Goal: Find specific page/section

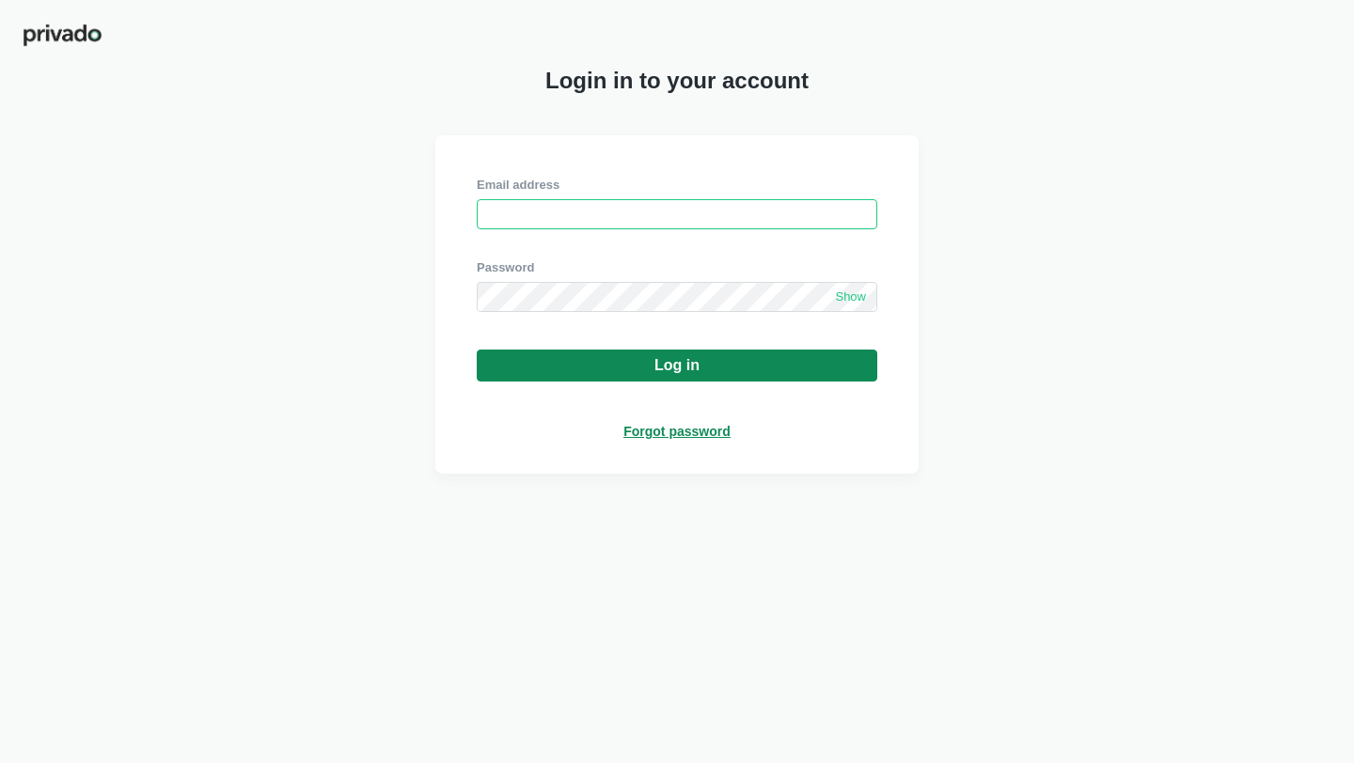
type input "[PERSON_NAME][EMAIL_ADDRESS][DOMAIN_NAME]"
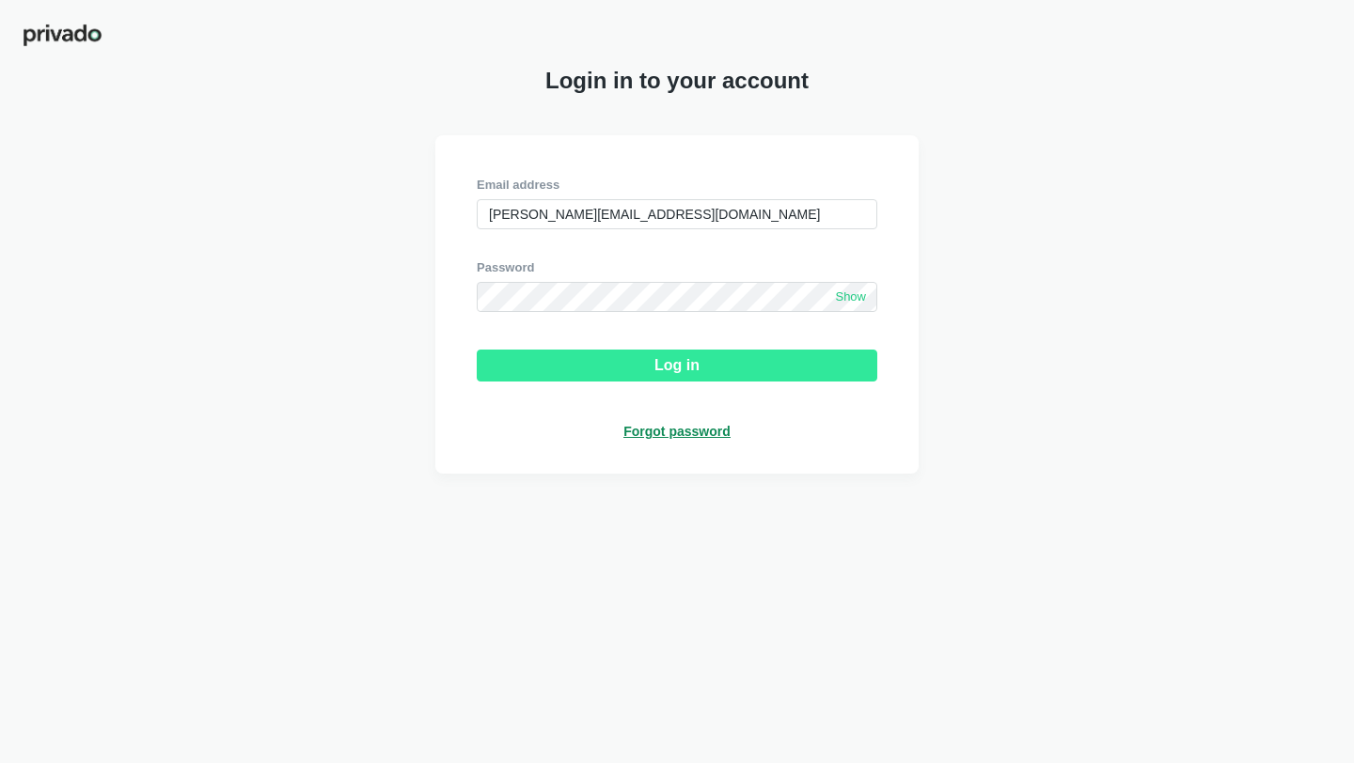
click at [697, 367] on div "Log in" at bounding box center [676, 365] width 45 height 17
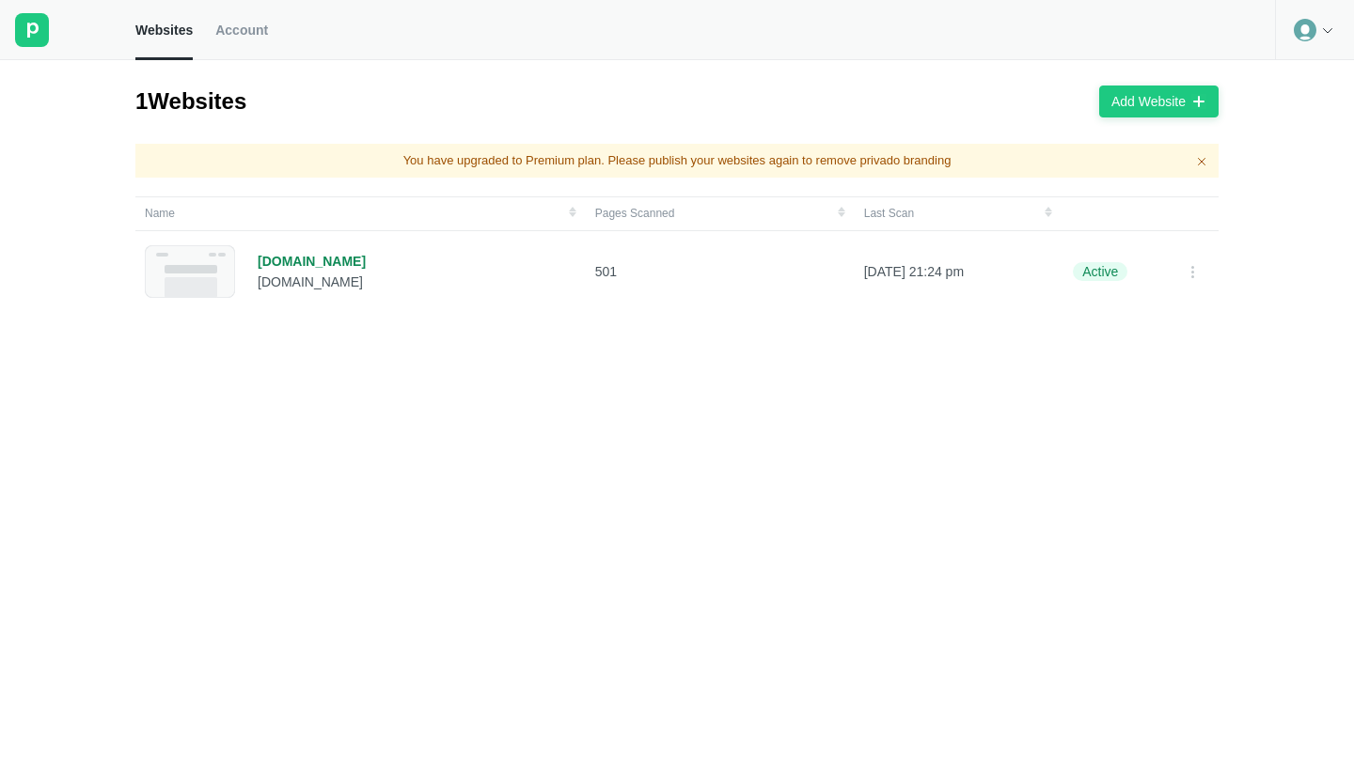
click at [237, 22] on span "Account" at bounding box center [241, 30] width 53 height 17
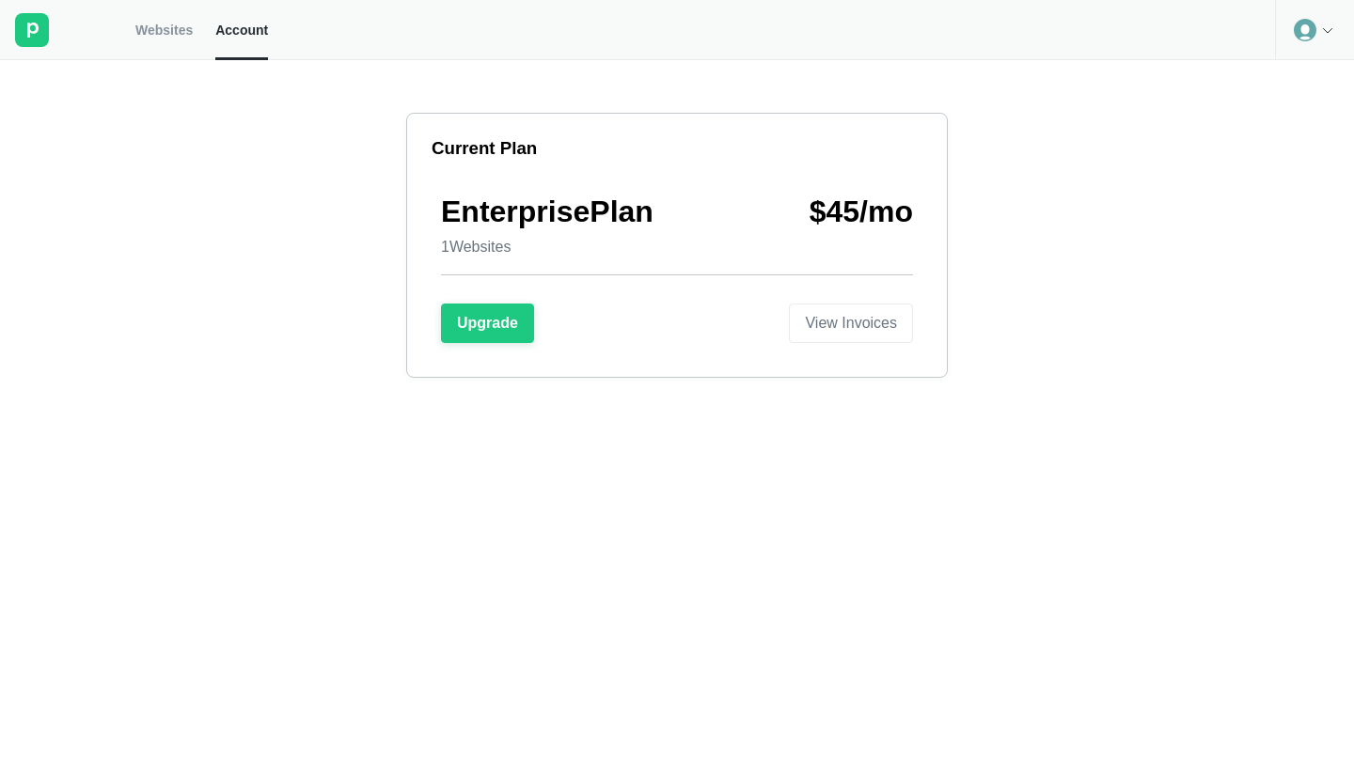
click at [182, 25] on span "Websites" at bounding box center [163, 30] width 57 height 17
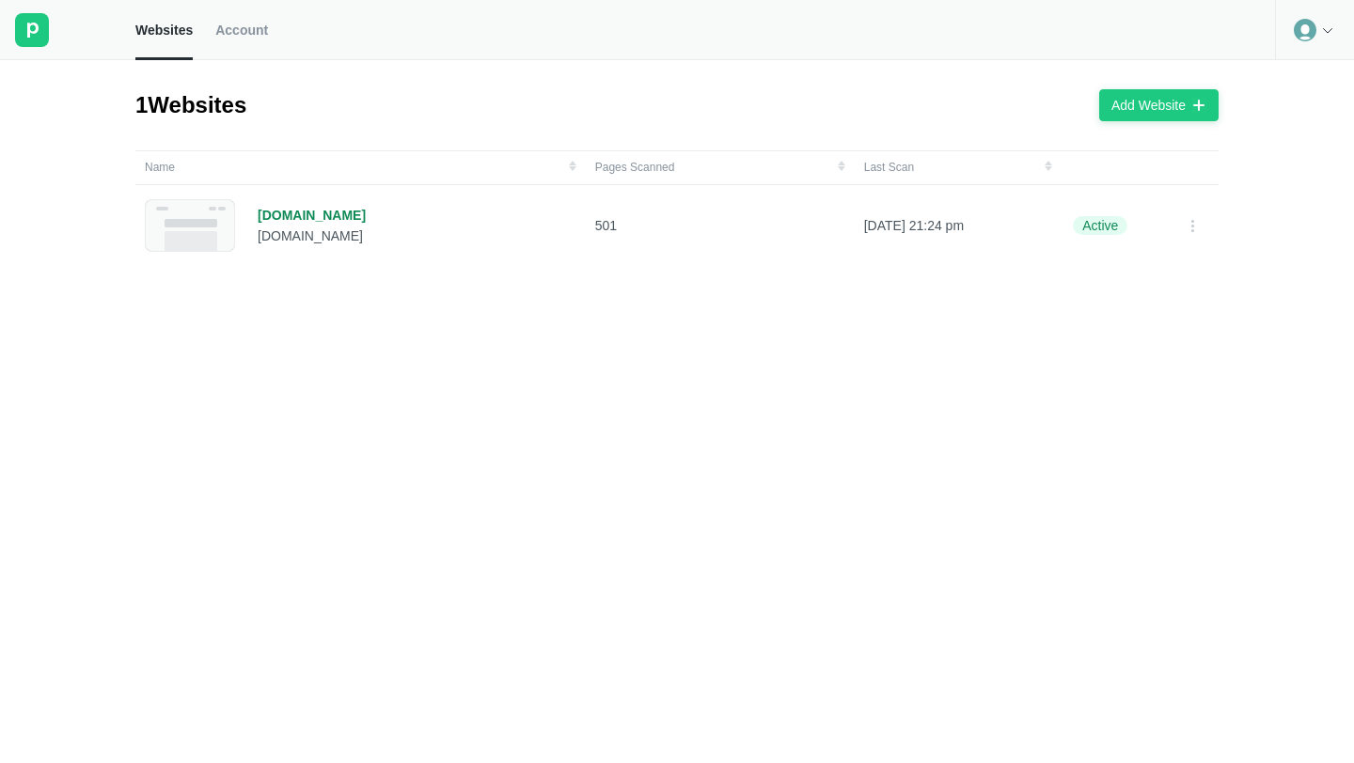
click at [1330, 34] on icon at bounding box center [1327, 30] width 15 height 15
click at [257, 18] on link "Account" at bounding box center [241, 30] width 53 height 60
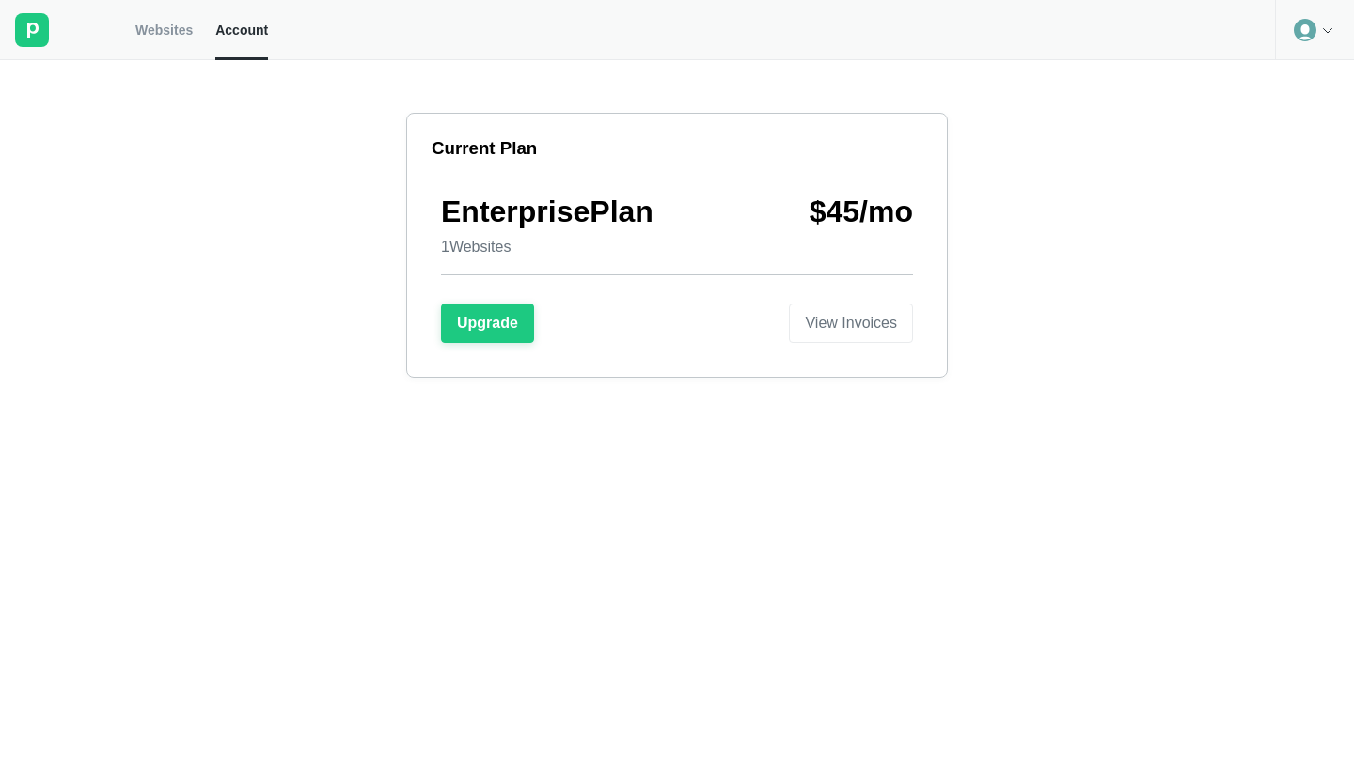
click at [162, 41] on link "Websites" at bounding box center [163, 30] width 57 height 60
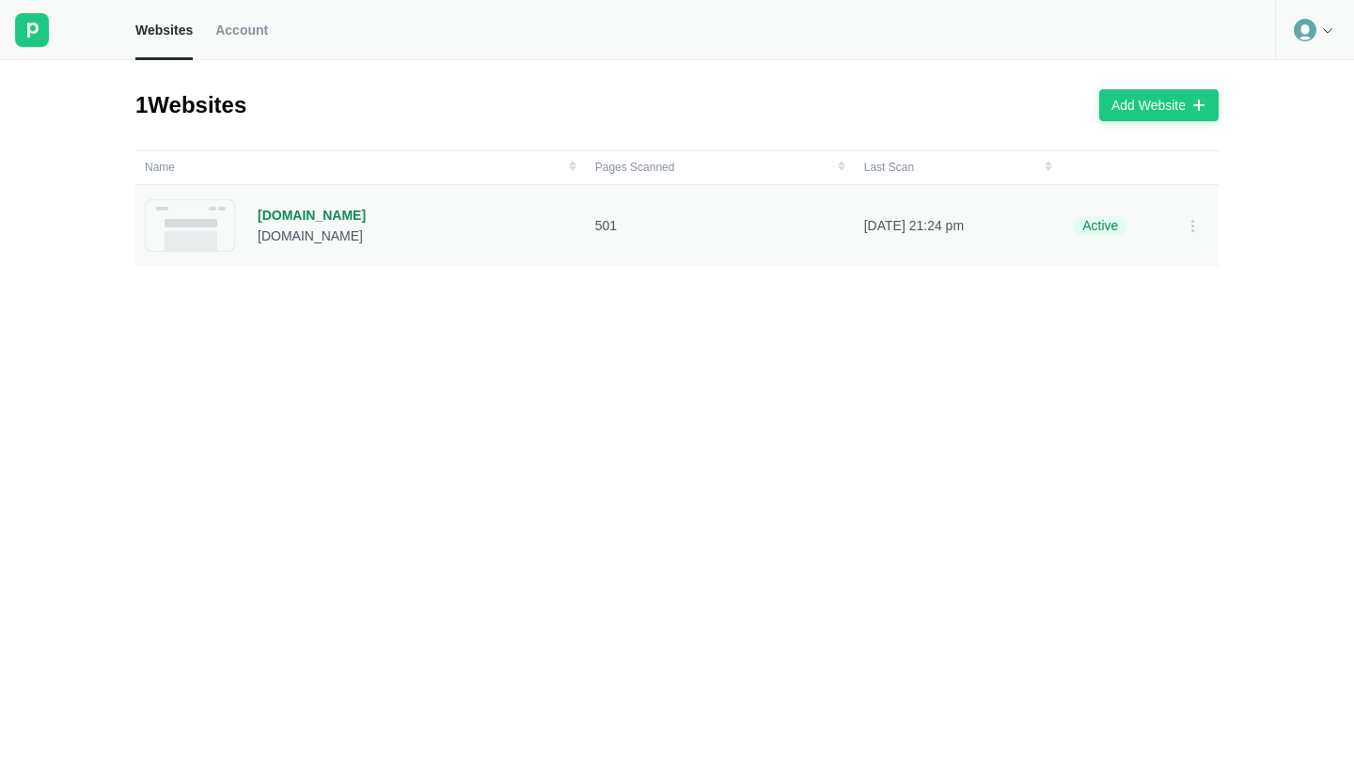
click at [272, 229] on div "[DOMAIN_NAME]" at bounding box center [312, 236] width 108 height 17
click at [1188, 221] on icon at bounding box center [1192, 225] width 15 height 15
click at [1221, 444] on div "1 Websites Add Website Name Pages Scanned Last Scan [DOMAIN_NAME] [DOMAIN_NAME]…" at bounding box center [677, 411] width 1354 height 703
